Goal: Task Accomplishment & Management: Complete application form

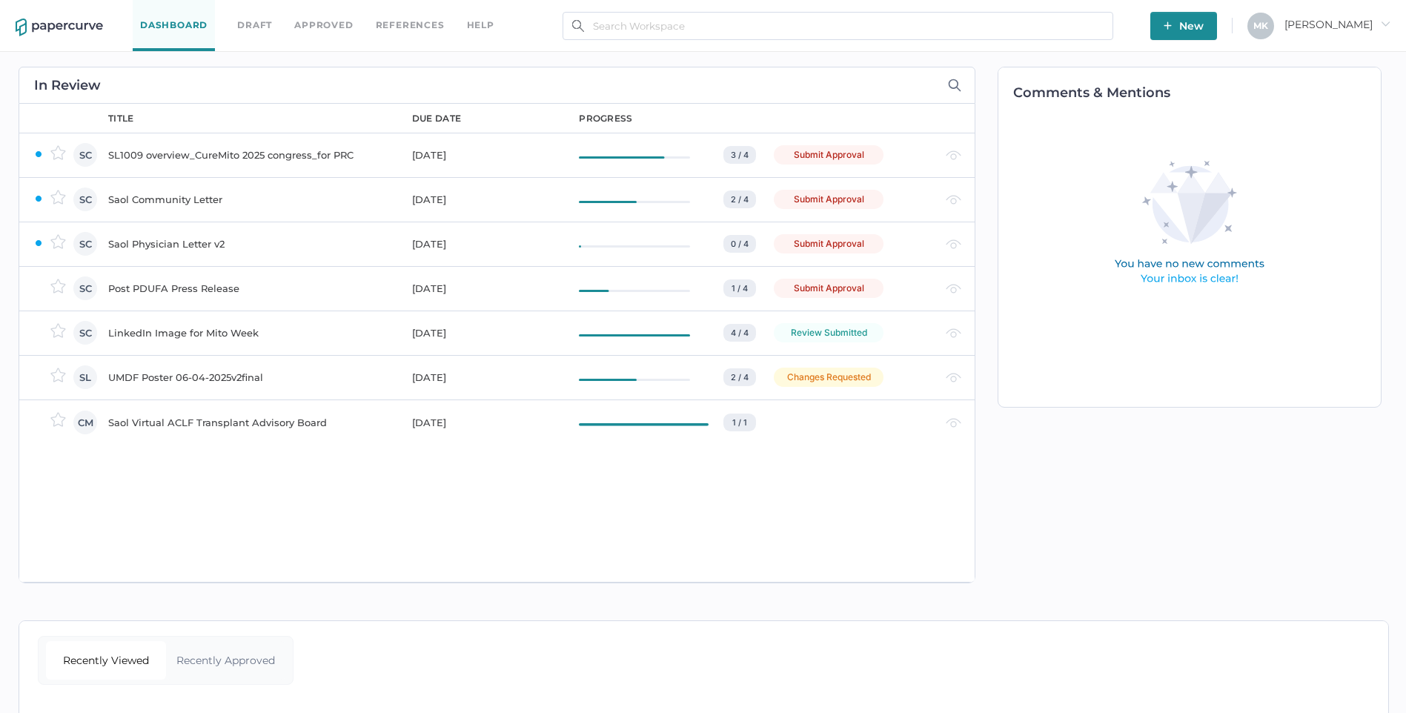
click at [196, 194] on div "Saol Community Letter" at bounding box center [251, 199] width 286 height 18
click at [283, 159] on div "SL1009 overview_CureMito 2025 congress_for PRC" at bounding box center [251, 155] width 286 height 18
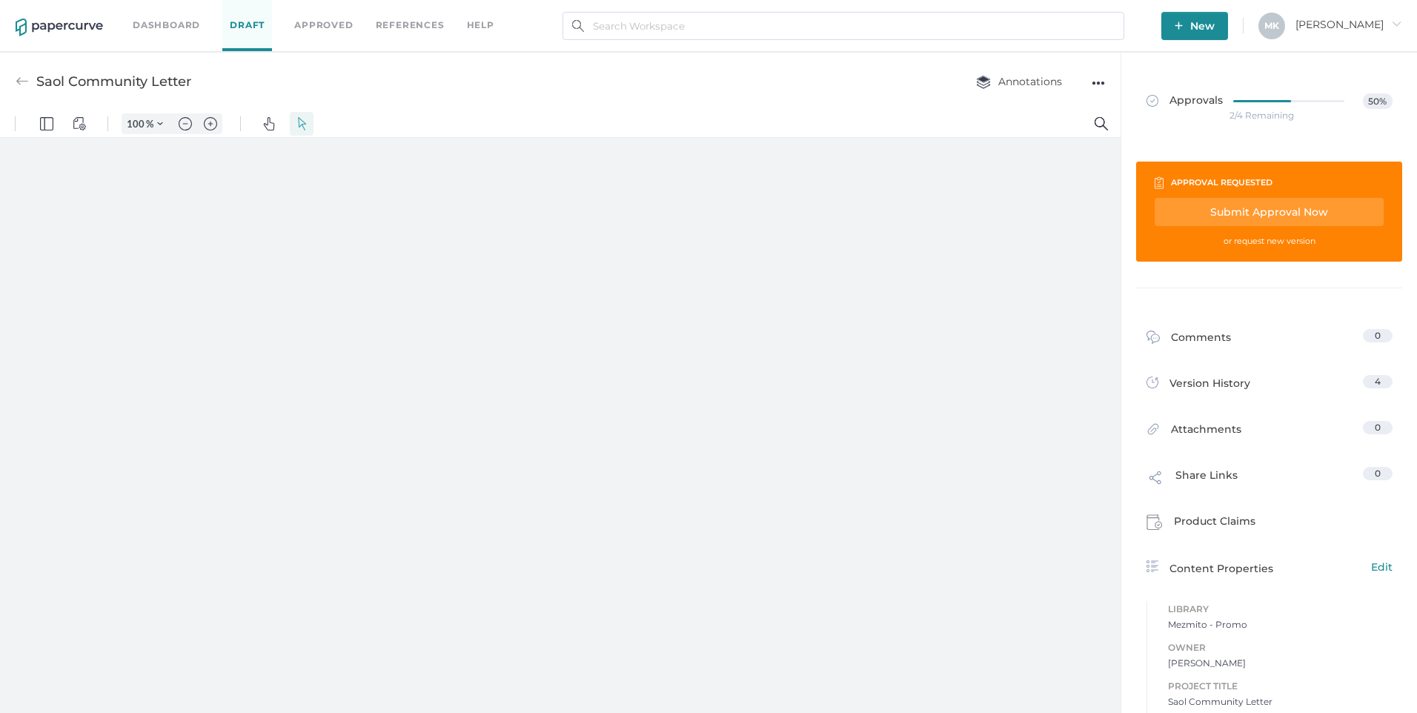
type input "161"
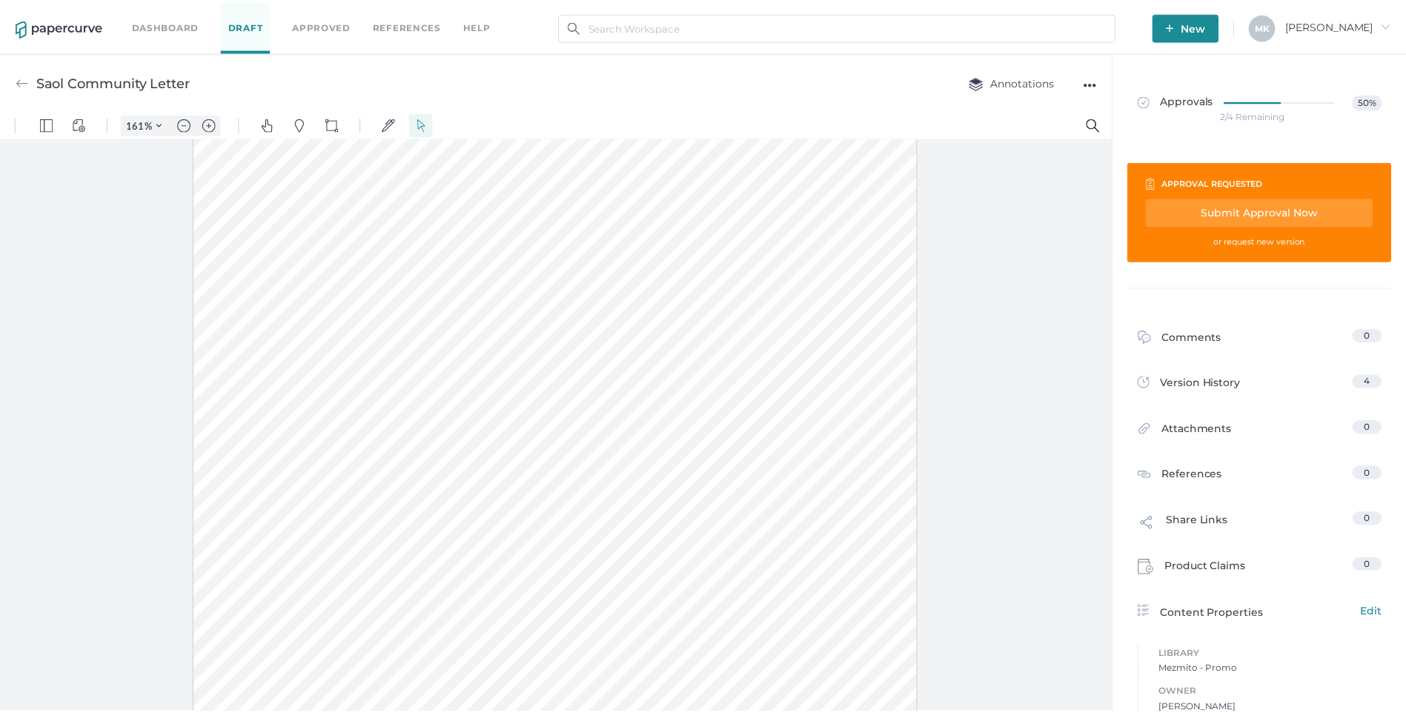
scroll to position [73, 0]
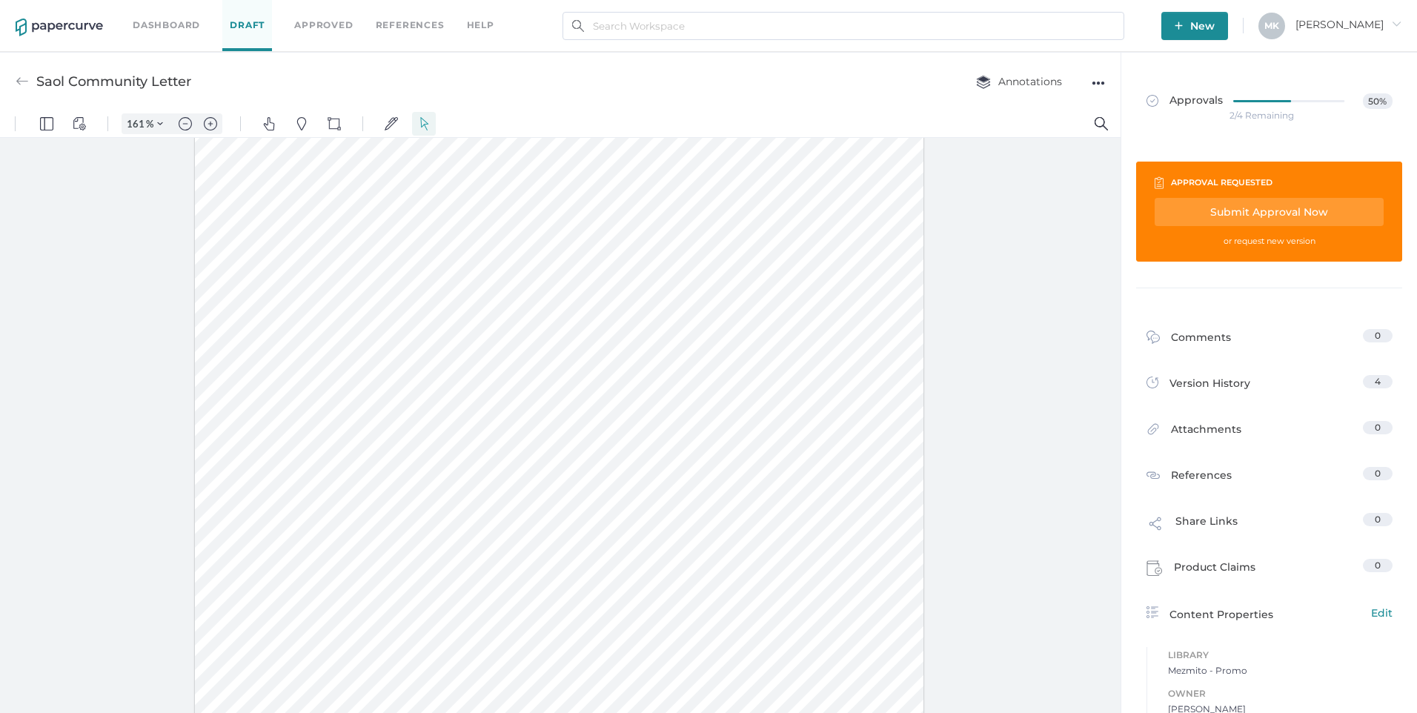
click at [68, 621] on div "Submit Approval Now" at bounding box center [51, 627] width 34 height 12
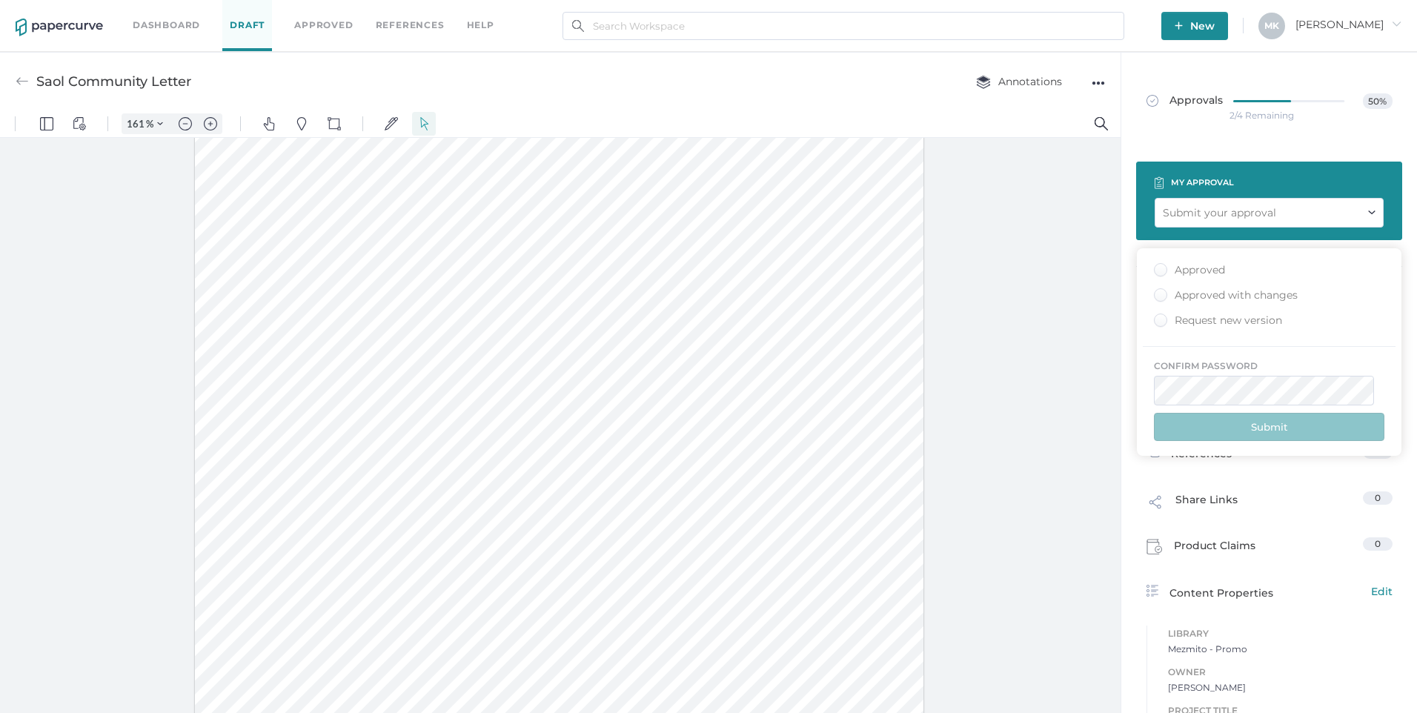
click at [0, 0] on div "Approved" at bounding box center [0, 0] width 0 height 0
click at [27, 639] on button "Submit" at bounding box center [20, 645] width 13 height 13
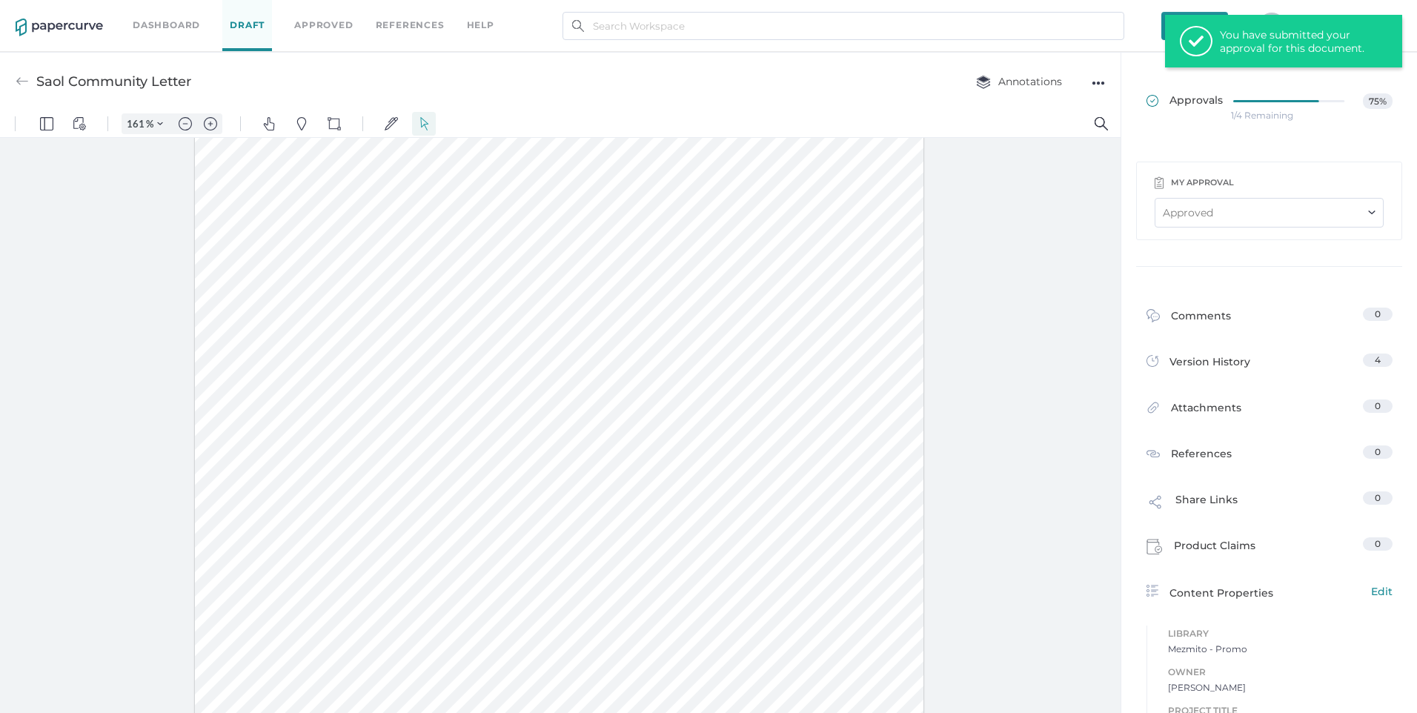
click at [928, 107] on span "Approvals" at bounding box center [559, 429] width 738 height 951
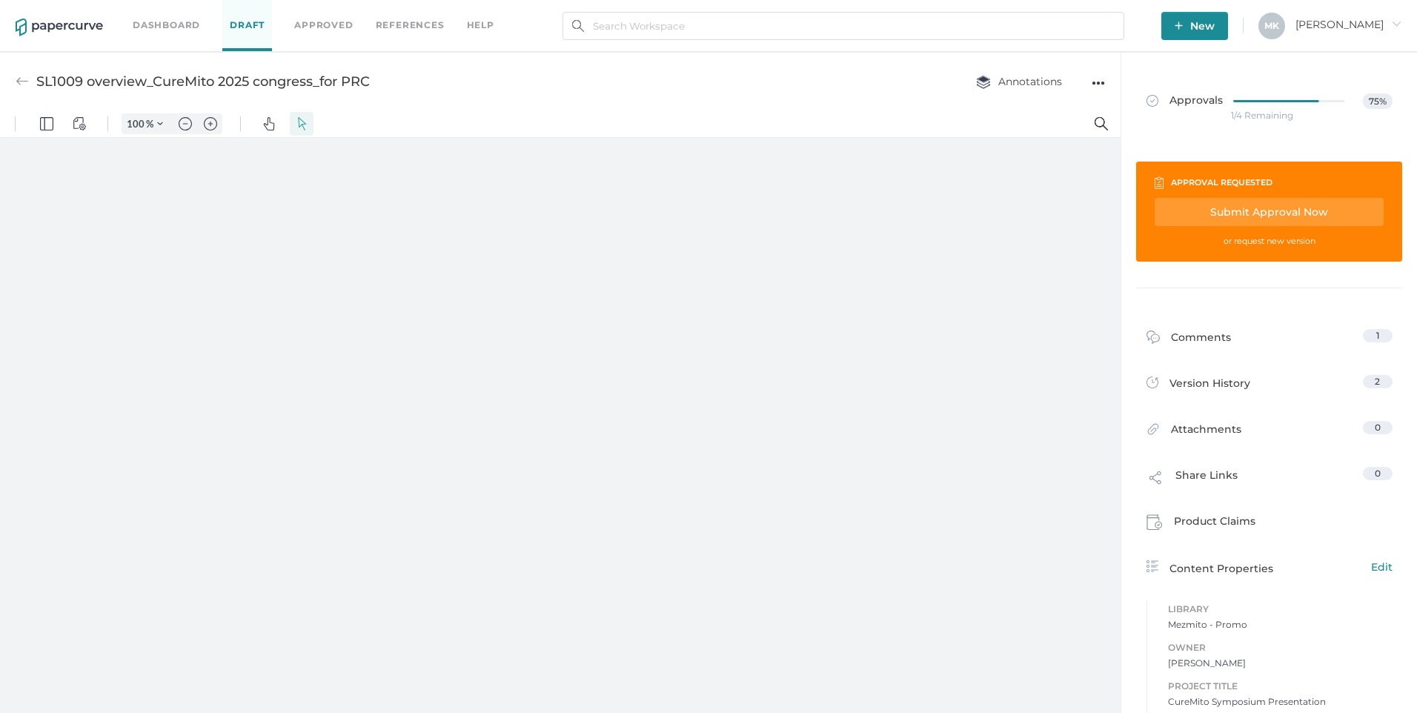
type input "161"
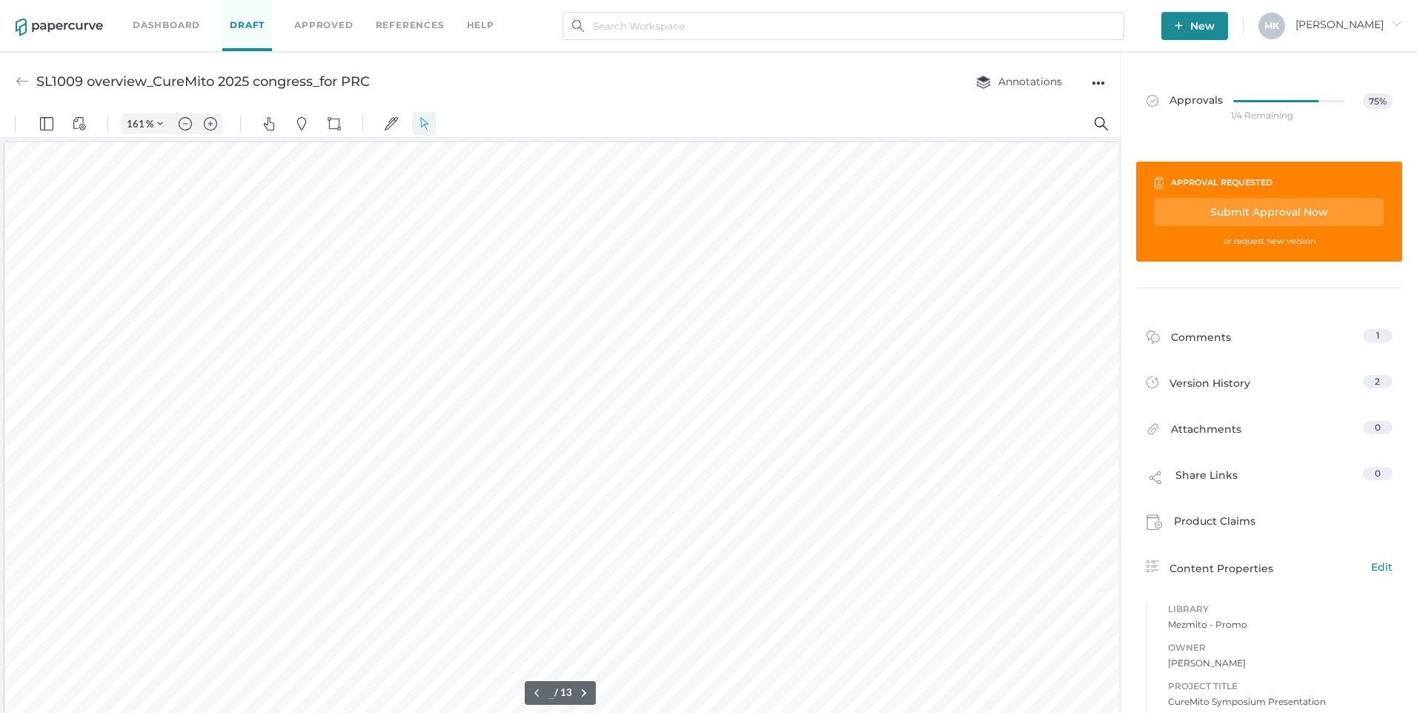
type input "1"
click at [1119, 67] on span "Approvals" at bounding box center [1040, 51] width 157 height 33
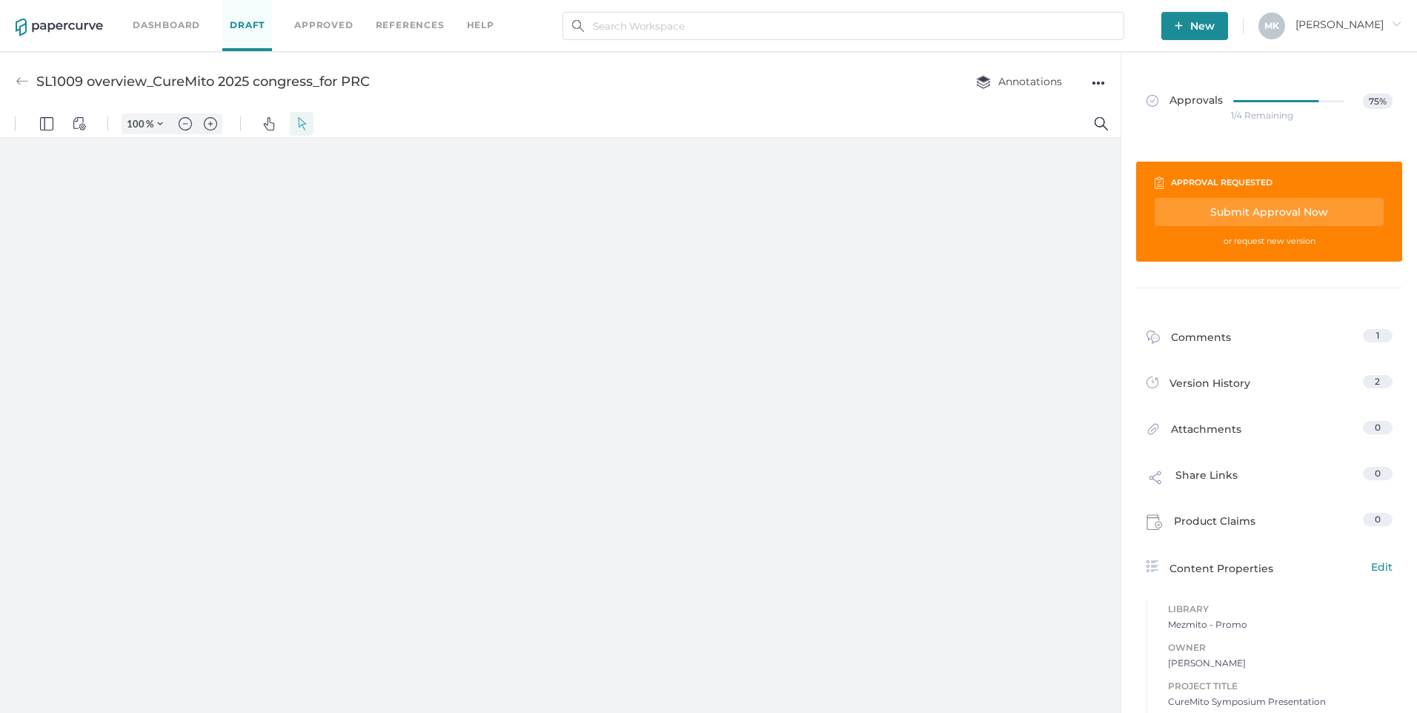
type input "161"
type input "13"
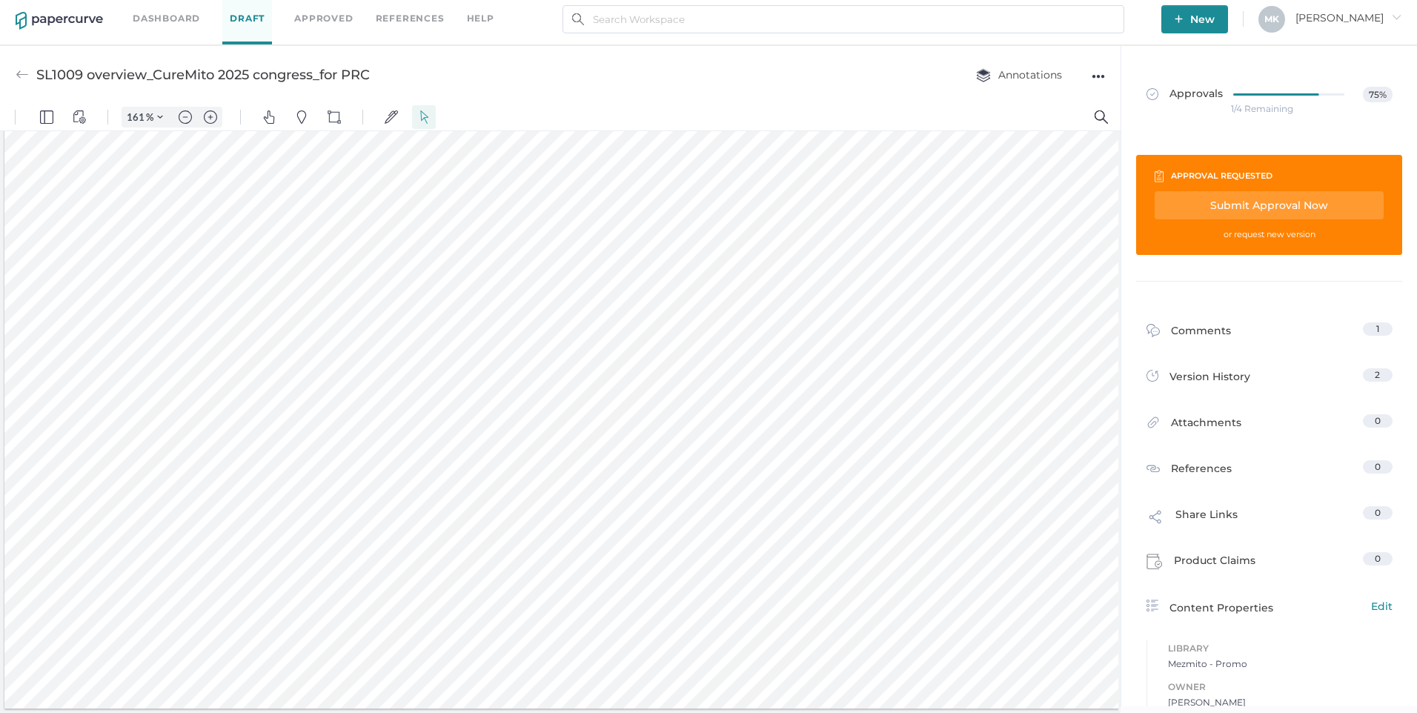
click at [1038, 259] on div at bounding box center [575, 387] width 1142 height 642
click at [1101, 73] on div "●●●" at bounding box center [1097, 76] width 13 height 21
click at [0, 0] on div "Comments" at bounding box center [0, 0] width 0 height 0
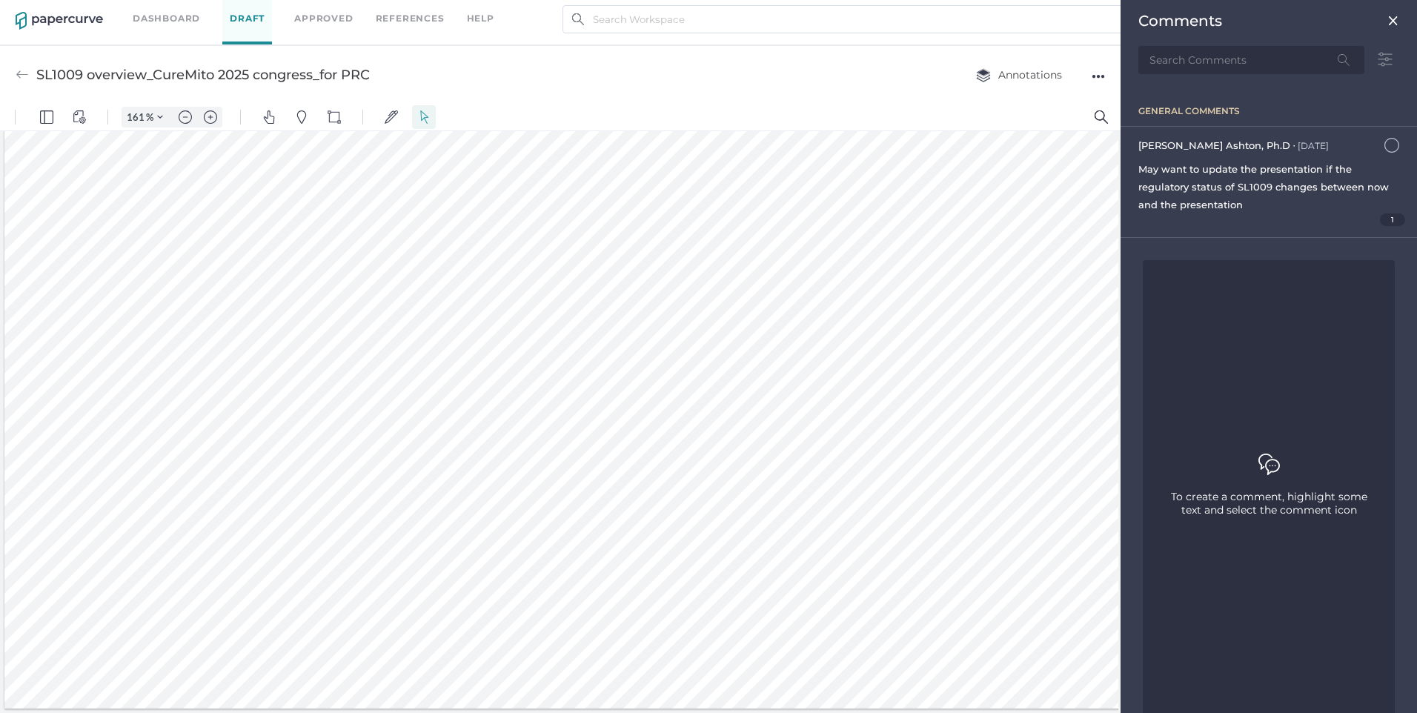
scroll to position [262, 0]
drag, startPoint x: 866, startPoint y: 181, endPoint x: 982, endPoint y: 260, distance: 140.8
click at [982, 260] on div at bounding box center [575, 387] width 1142 height 642
click at [904, 210] on div at bounding box center [575, 387] width 1142 height 642
click at [1381, 215] on span "1" at bounding box center [1393, 219] width 26 height 13
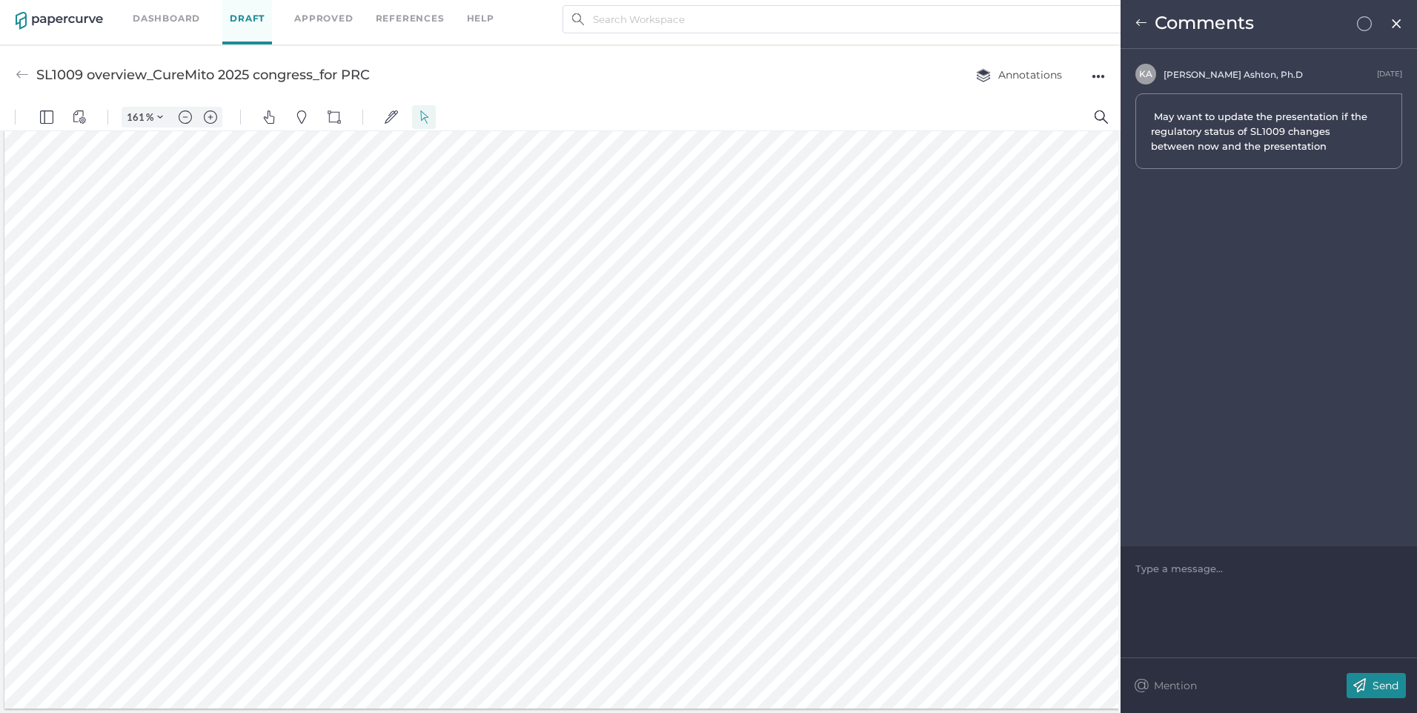
click at [1228, 573] on div at bounding box center [1269, 568] width 266 height 15
click at [1391, 684] on p "Send" at bounding box center [1385, 685] width 26 height 13
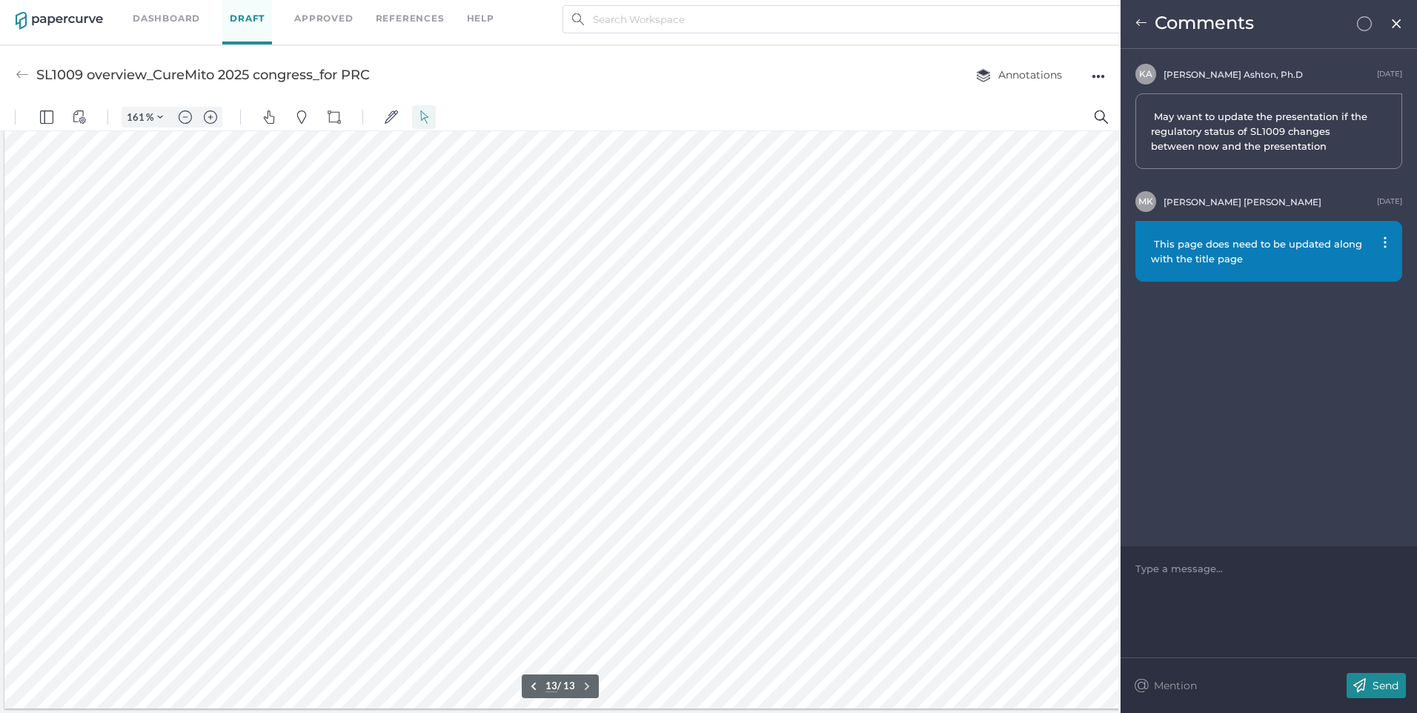
scroll to position [7445, 0]
click at [1396, 21] on img at bounding box center [1396, 24] width 13 height 12
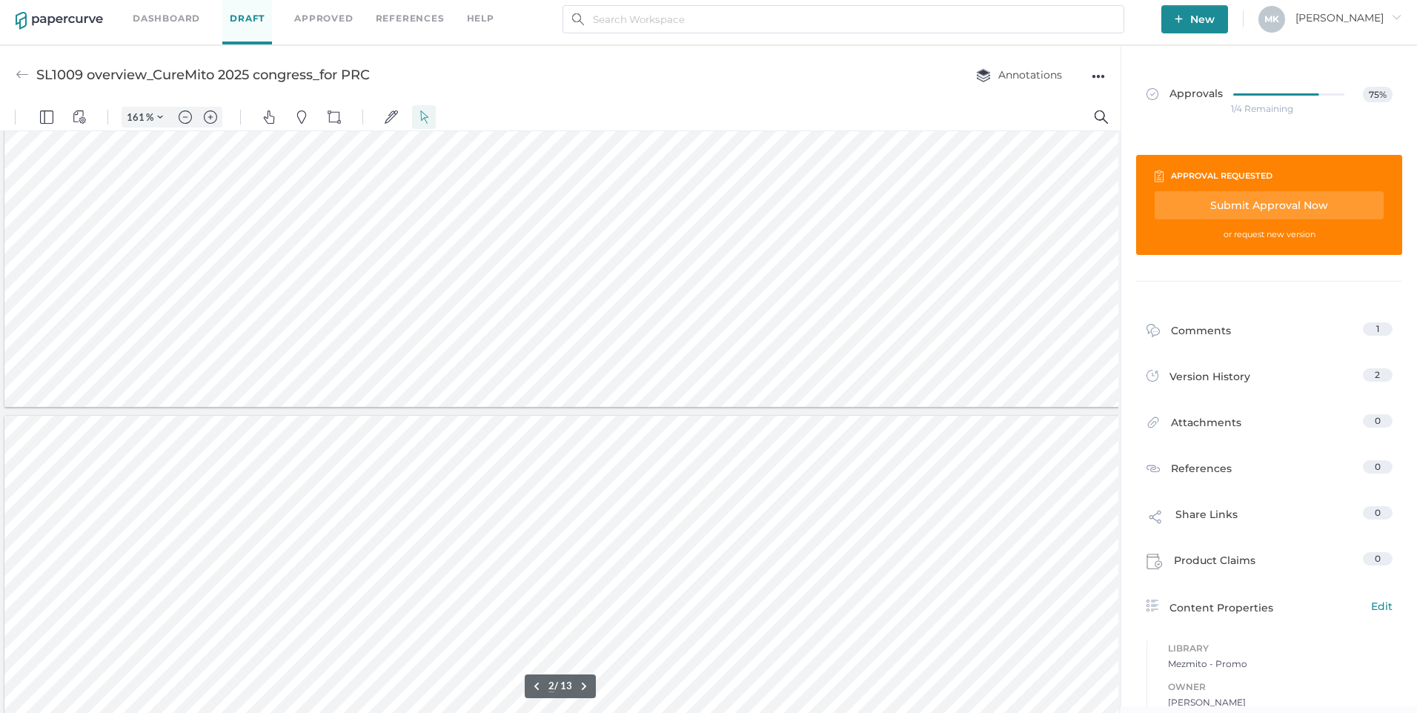
type input "1"
click at [1283, 204] on div "Submit Approval Now" at bounding box center [1268, 205] width 229 height 28
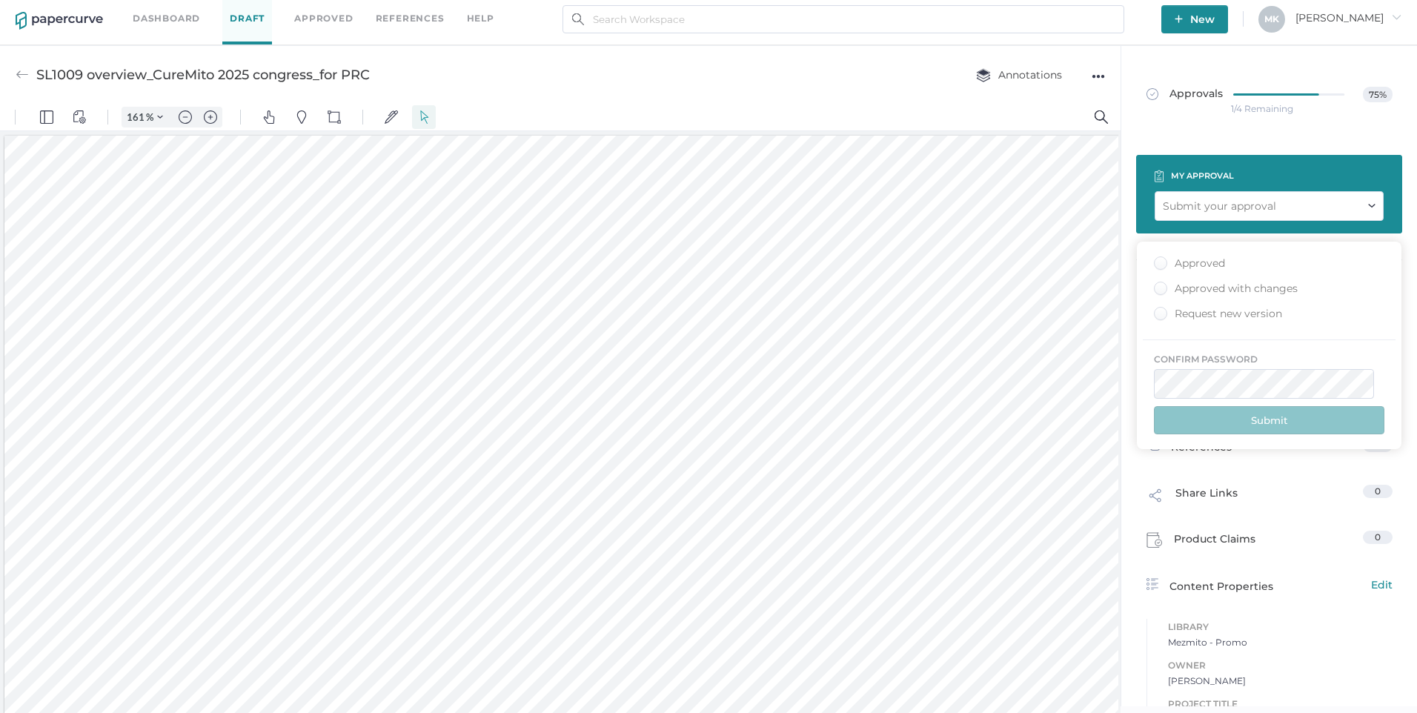
click at [1229, 285] on div "Approved with changes" at bounding box center [1226, 289] width 144 height 14
click at [1157, 284] on input "Approved with changes" at bounding box center [1157, 284] width 0 height 0
click at [1272, 428] on button "Submit" at bounding box center [1269, 420] width 230 height 28
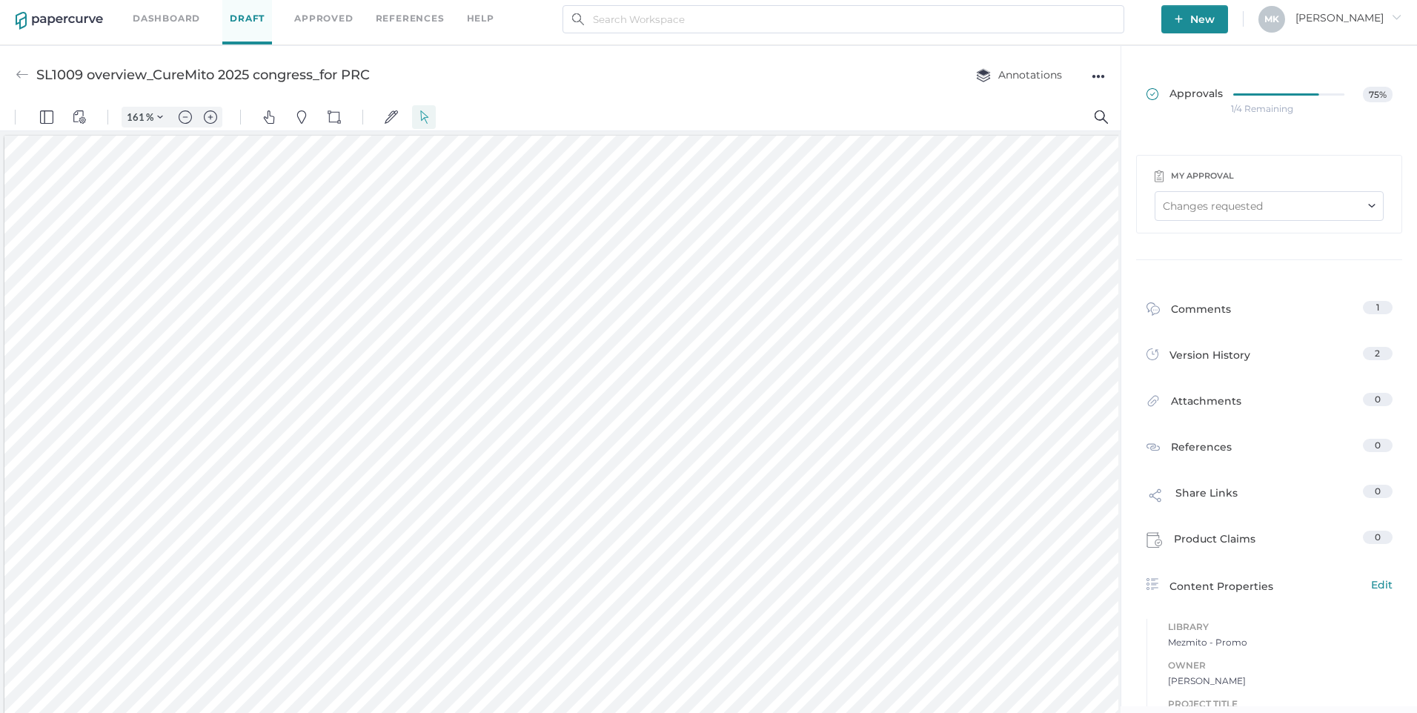
click at [1212, 100] on span "Approvals" at bounding box center [1184, 95] width 76 height 16
